Goal: Ask a question

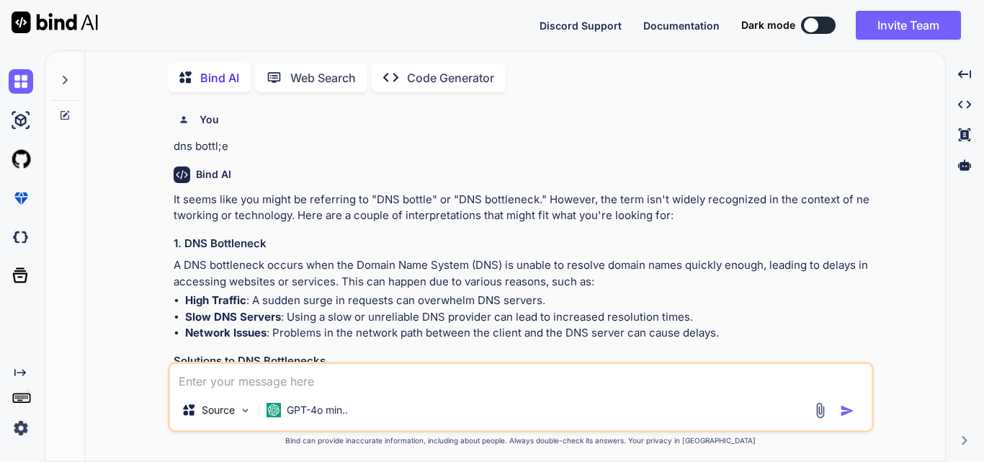
scroll to position [4068, 0]
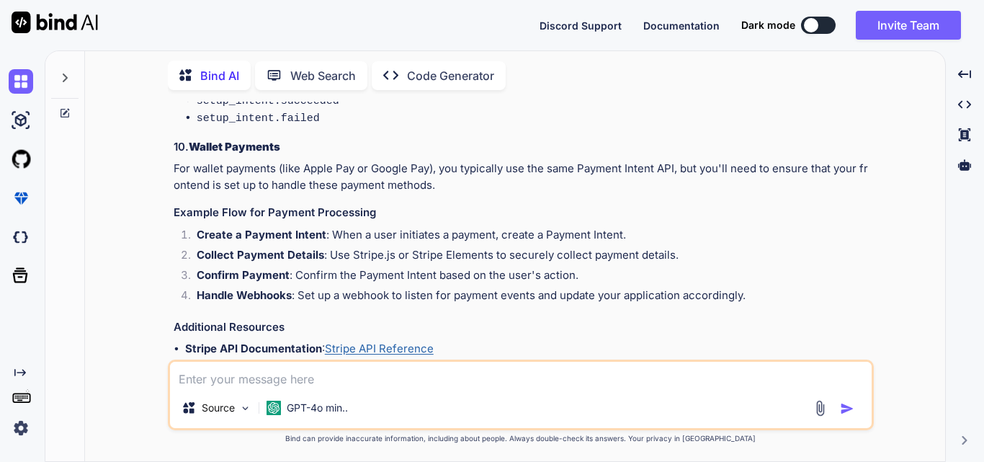
click at [280, 372] on textarea at bounding box center [520, 375] width 701 height 26
paste textarea "await _notificationDependency.SendNitificationAsync(1, [DOMAIN_NAME]);"
type textarea "await _notificationDependency.SendNitificationAsync(1, [DOMAIN_NAME]);"
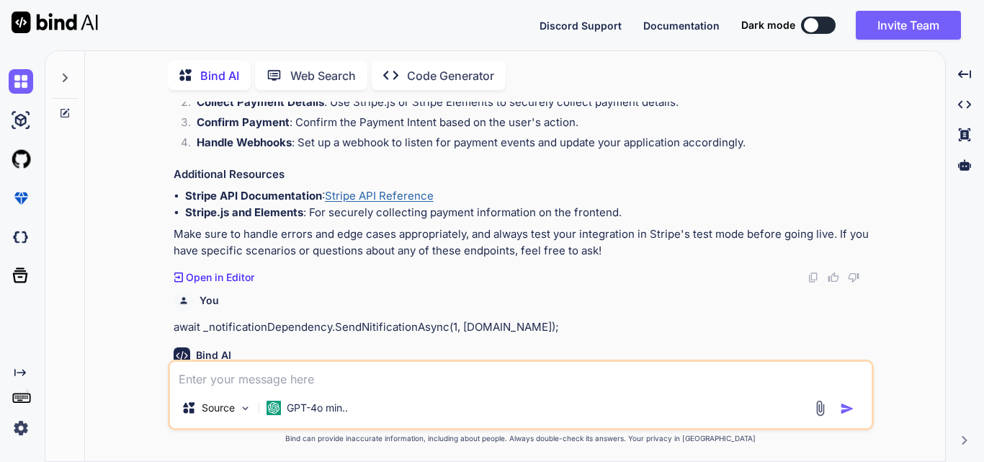
paste textarea "await _notificationDependency.SendNitificationAsync(1, [DOMAIN_NAME]);"
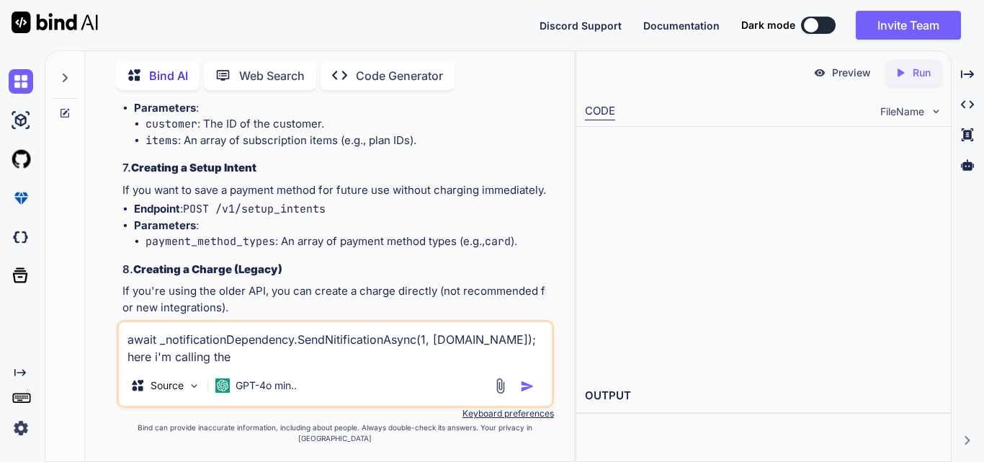
scroll to position [4958, 0]
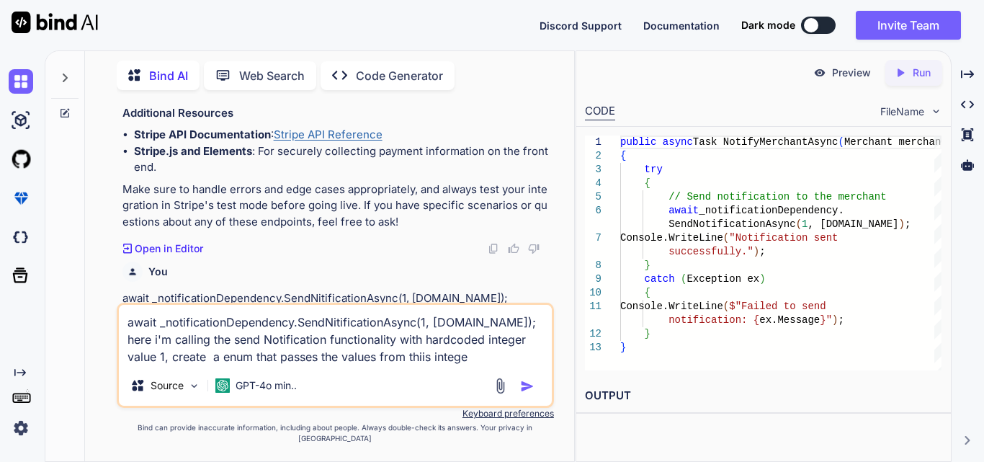
type textarea "await _notificationDependency.SendNitificationAsync(1, [DOMAIN_NAME]); here i'm…"
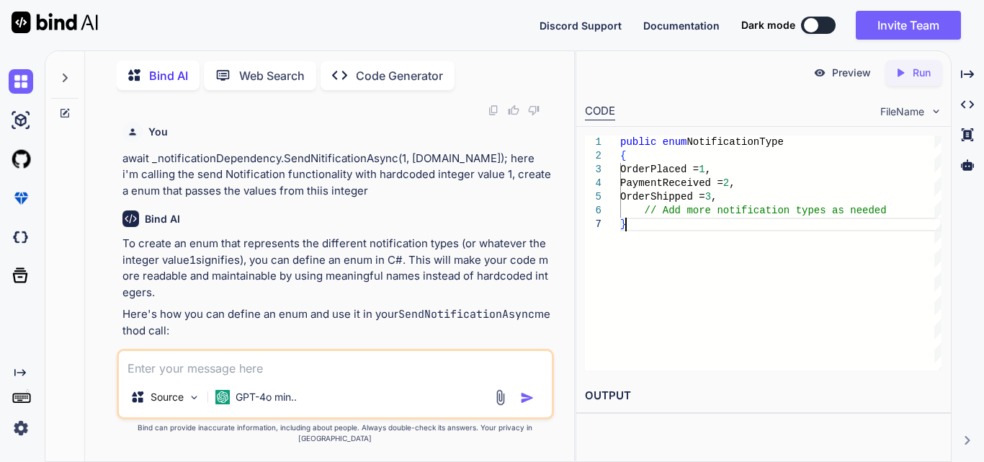
scroll to position [0, 0]
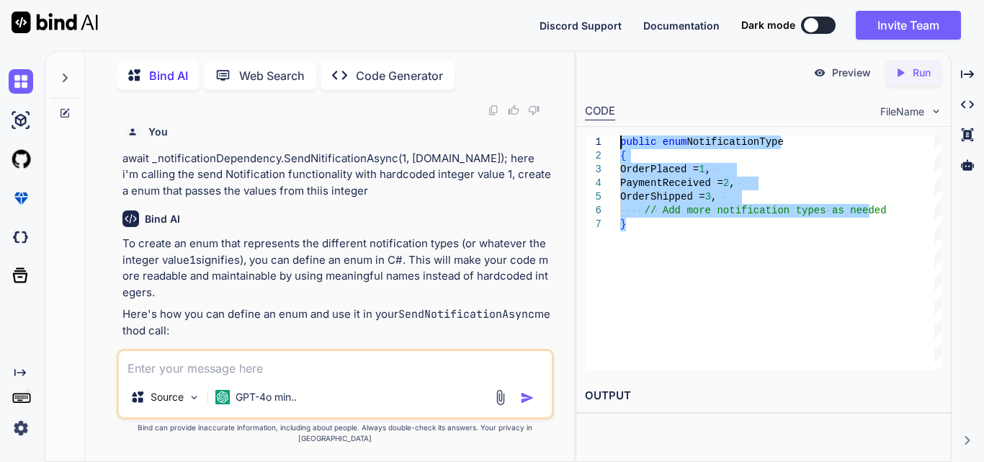
type textarea "public enum NotificationType { OrderPlaced = 1, PaymentReceived = 2, OrderShipp…"
drag, startPoint x: 640, startPoint y: 238, endPoint x: 618, endPoint y: 142, distance: 98.4
click at [618, 142] on div "1 2 3 4 5 6 7 public enum NotificationType { OrderPlaced = 1 , PaymentReceived …" at bounding box center [763, 252] width 356 height 235
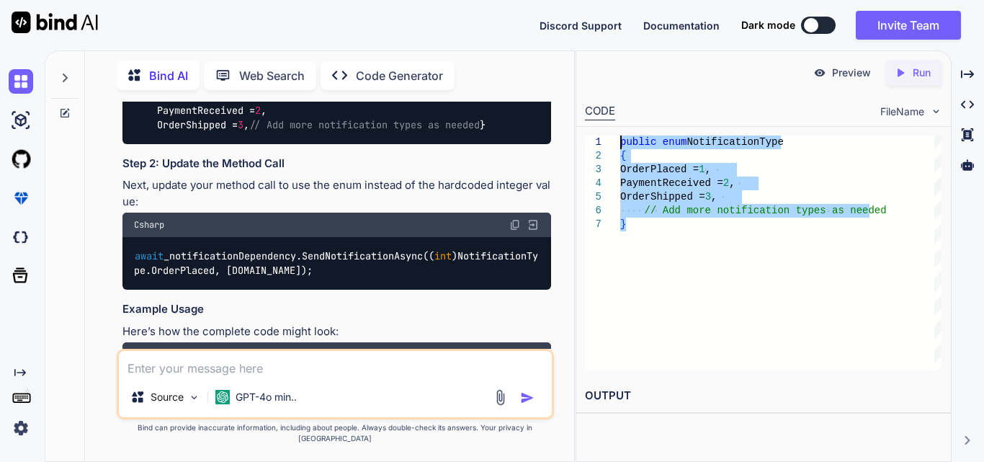
scroll to position [6460, 0]
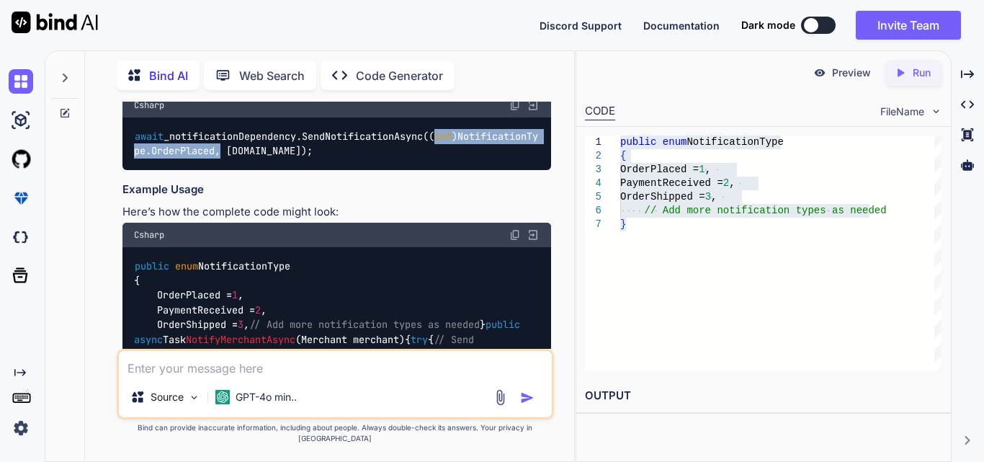
copy code "( int )NotificationType.OrderPlaced,"
drag, startPoint x: 404, startPoint y: 239, endPoint x: 199, endPoint y: 256, distance: 206.0
click at [199, 158] on code "await _notificationDependency.SendNotificationAsync(( int )NotificationType.Ord…" at bounding box center [336, 144] width 404 height 30
